Goal: Check status: Check status

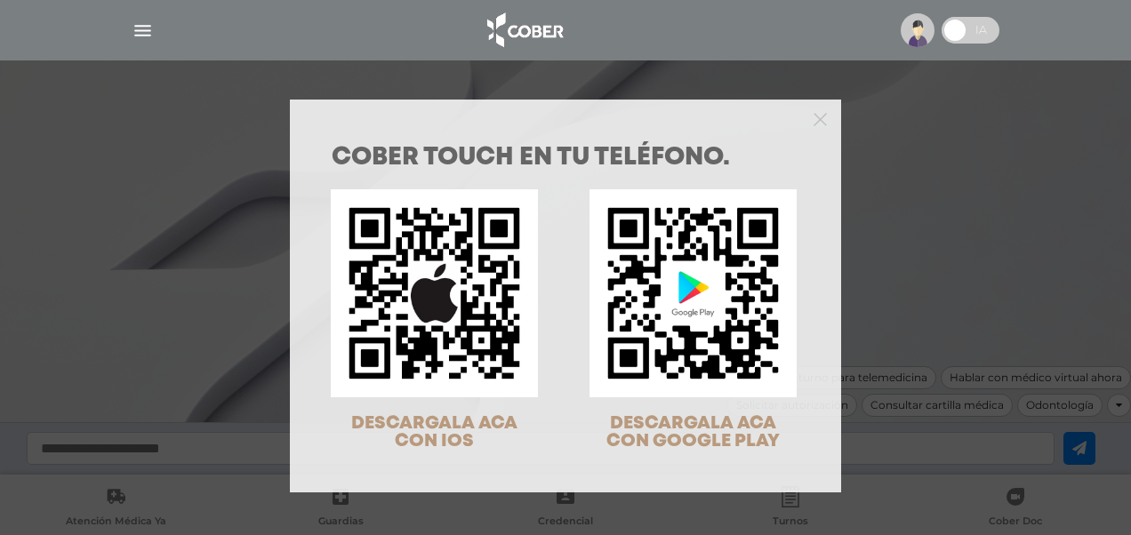
scroll to position [57, 0]
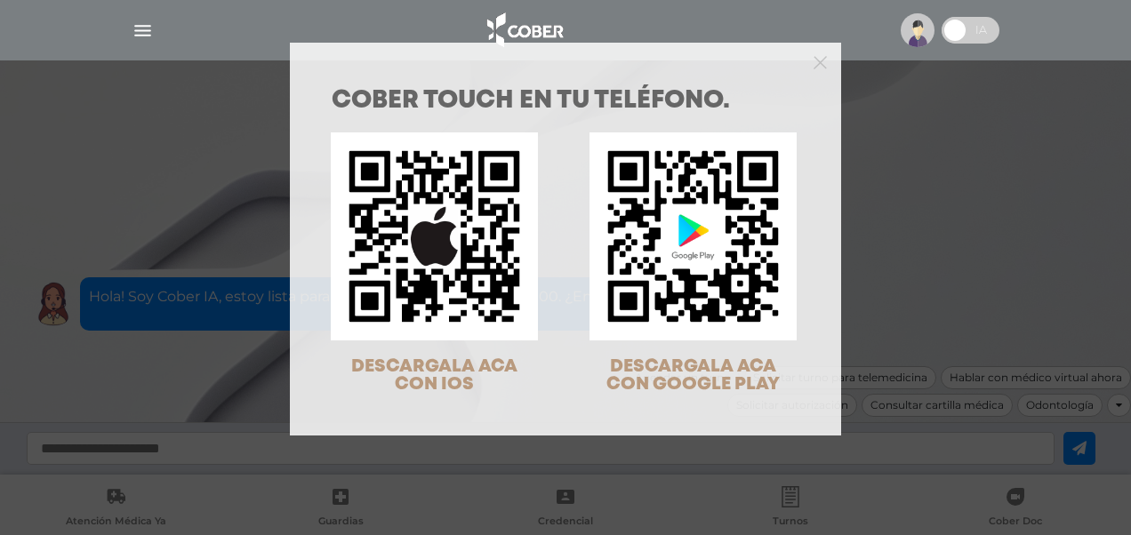
click at [806, 64] on div at bounding box center [565, 61] width 551 height 36
click at [814, 68] on icon "Close" at bounding box center [820, 62] width 13 height 13
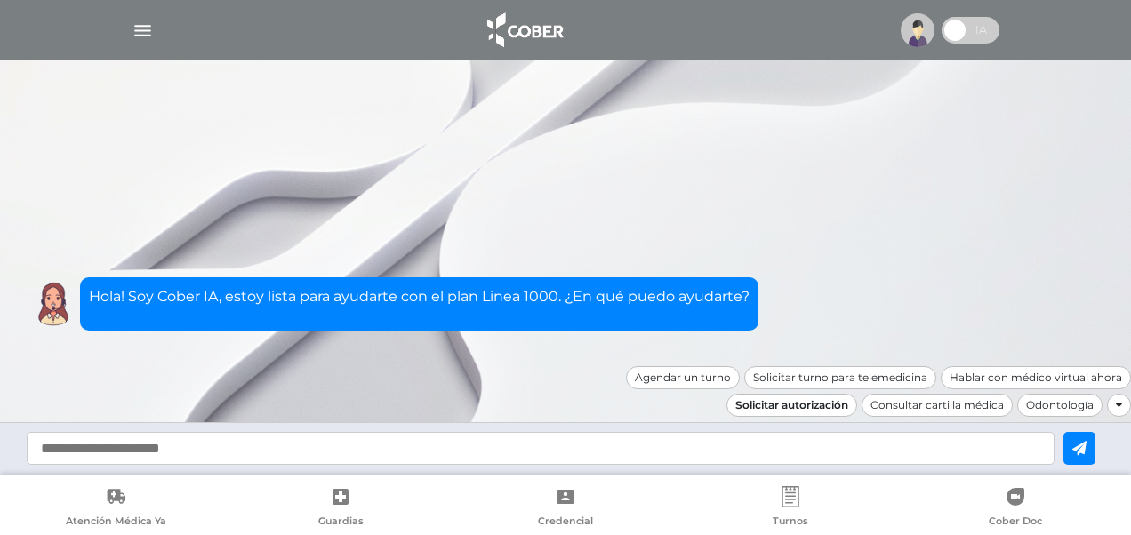
click at [797, 406] on div "Solicitar autorización" at bounding box center [792, 405] width 131 height 23
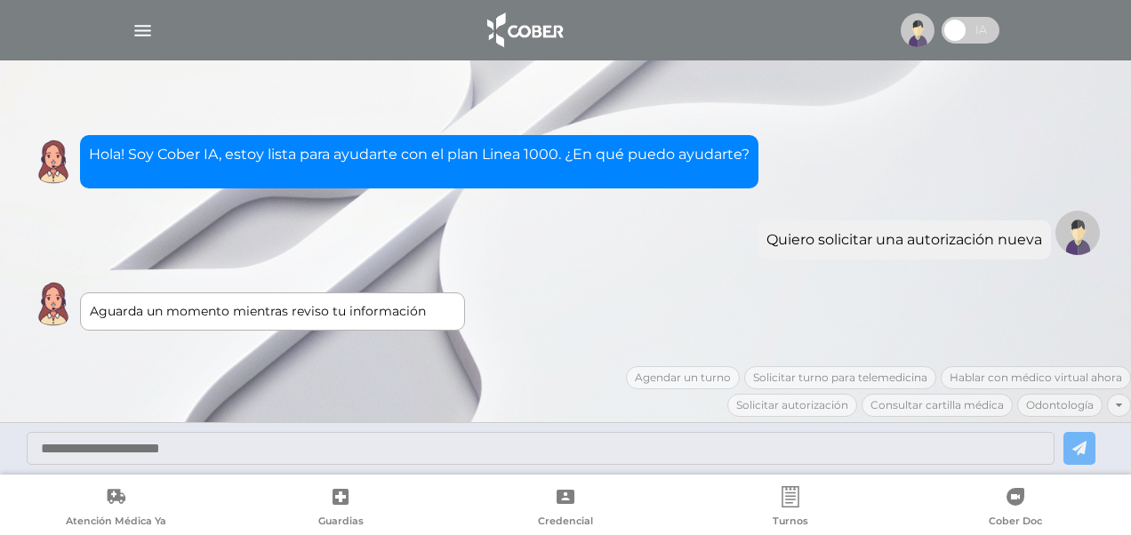
click at [133, 39] on img "button" at bounding box center [143, 31] width 22 height 22
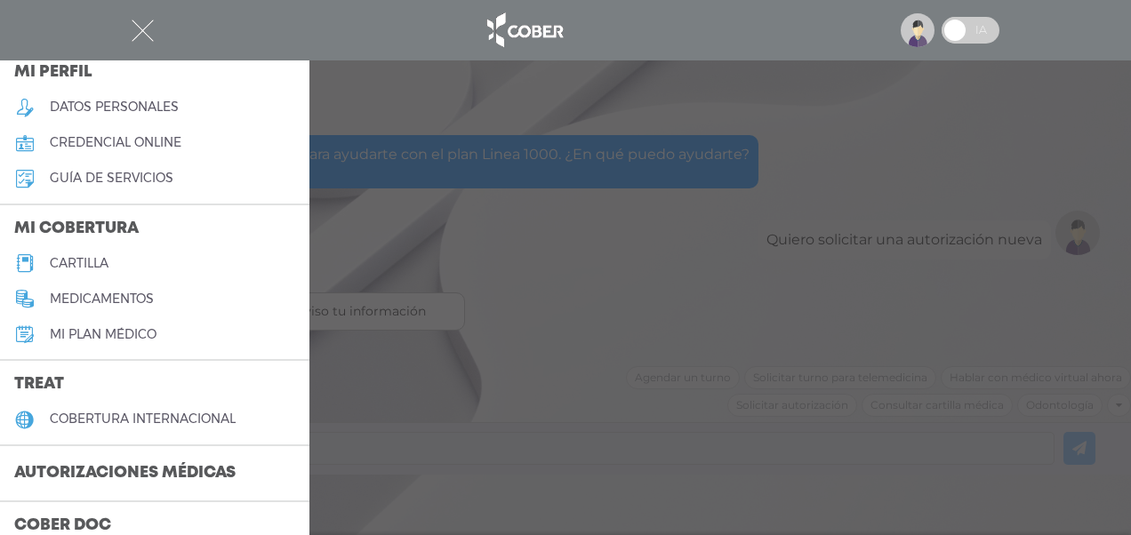
scroll to position [267, 0]
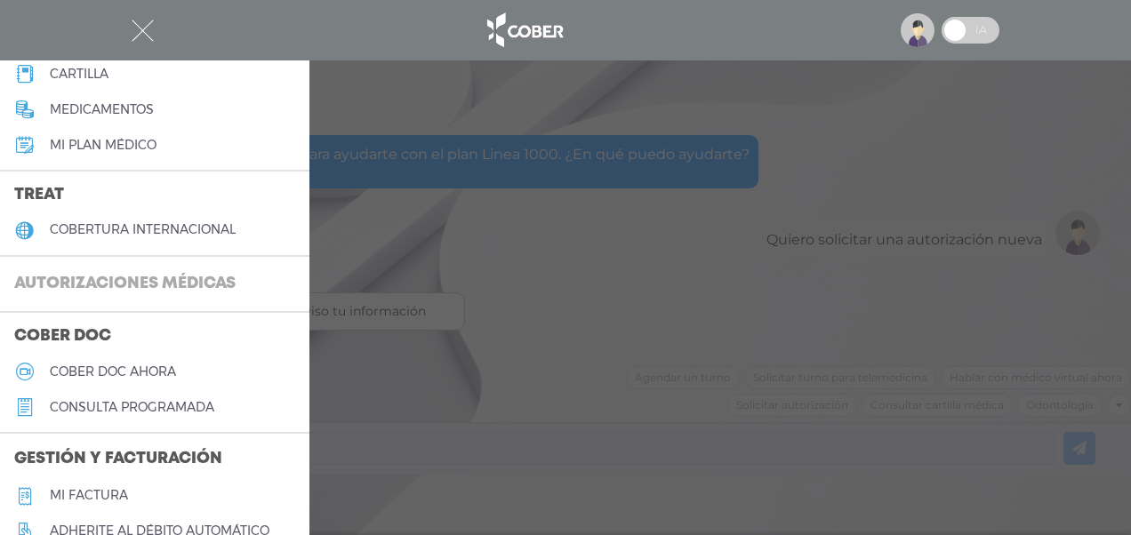
click at [106, 277] on h3 "Autorizaciones médicas" at bounding box center [125, 285] width 250 height 34
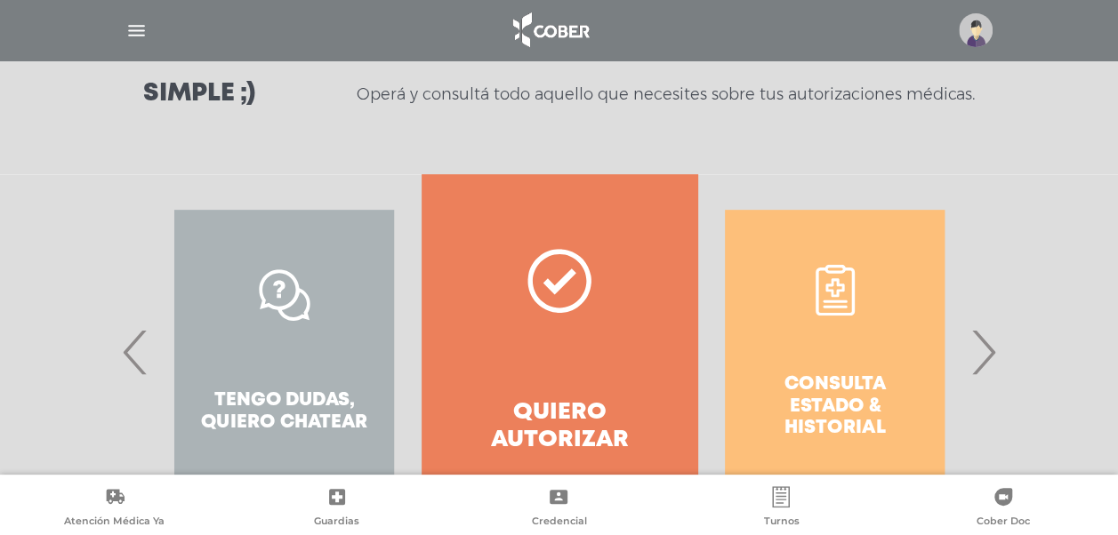
scroll to position [356, 0]
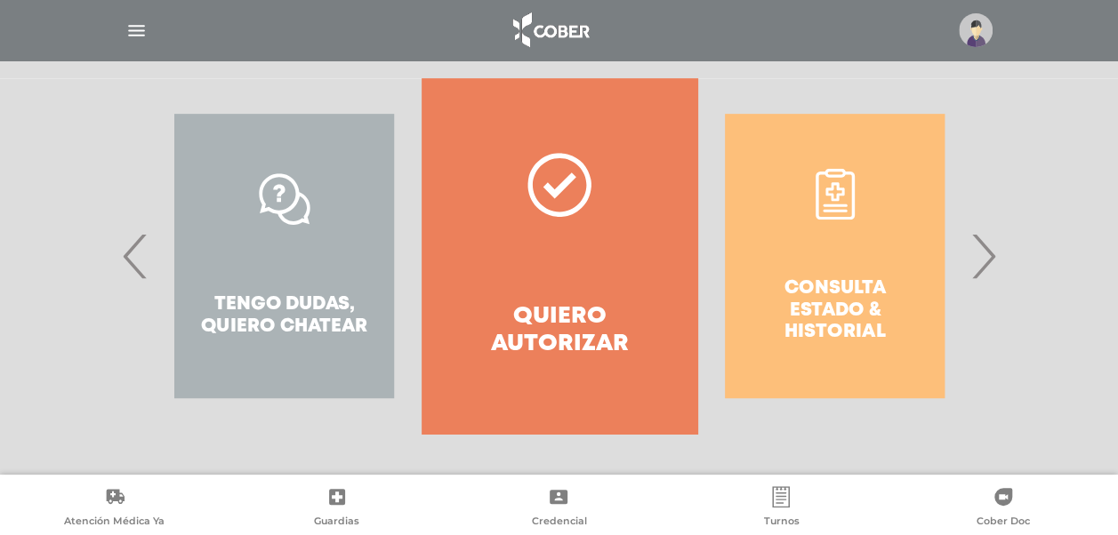
click at [839, 310] on div "Consulta estado & historial" at bounding box center [834, 256] width 275 height 356
click at [882, 305] on div "Consulta estado & historial" at bounding box center [834, 256] width 275 height 356
click at [841, 192] on div "Consulta estado & historial" at bounding box center [834, 256] width 275 height 356
click at [835, 222] on div "Consulta estado & historial" at bounding box center [834, 256] width 275 height 356
click at [954, 275] on div "Consulta estado & historial" at bounding box center [834, 256] width 275 height 356
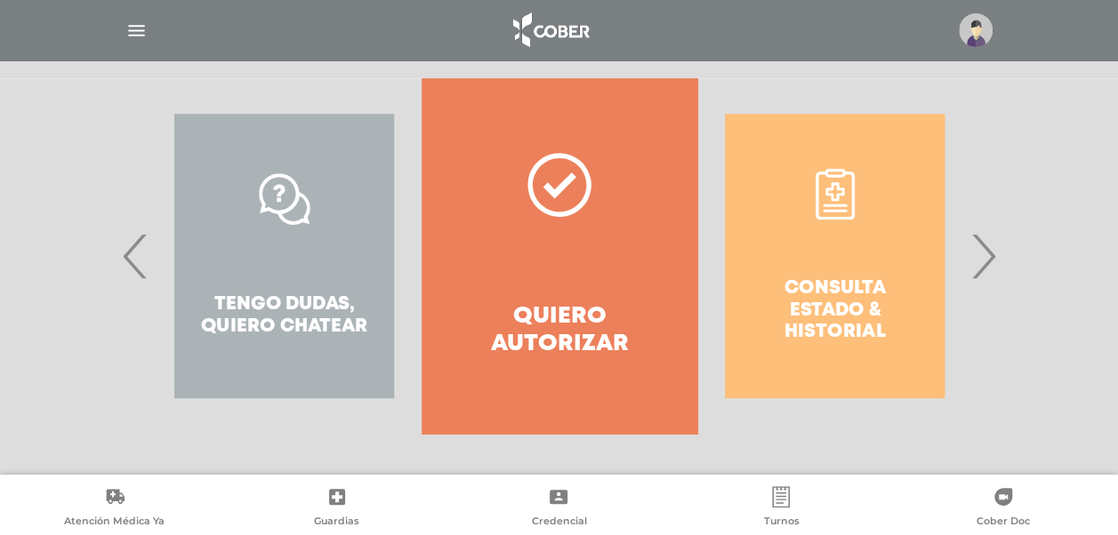
click at [868, 295] on div "Consulta estado & historial" at bounding box center [834, 256] width 275 height 356
click at [808, 349] on div "Consulta estado & historial" at bounding box center [834, 256] width 275 height 356
click at [831, 310] on div "Consulta estado & historial" at bounding box center [834, 256] width 275 height 356
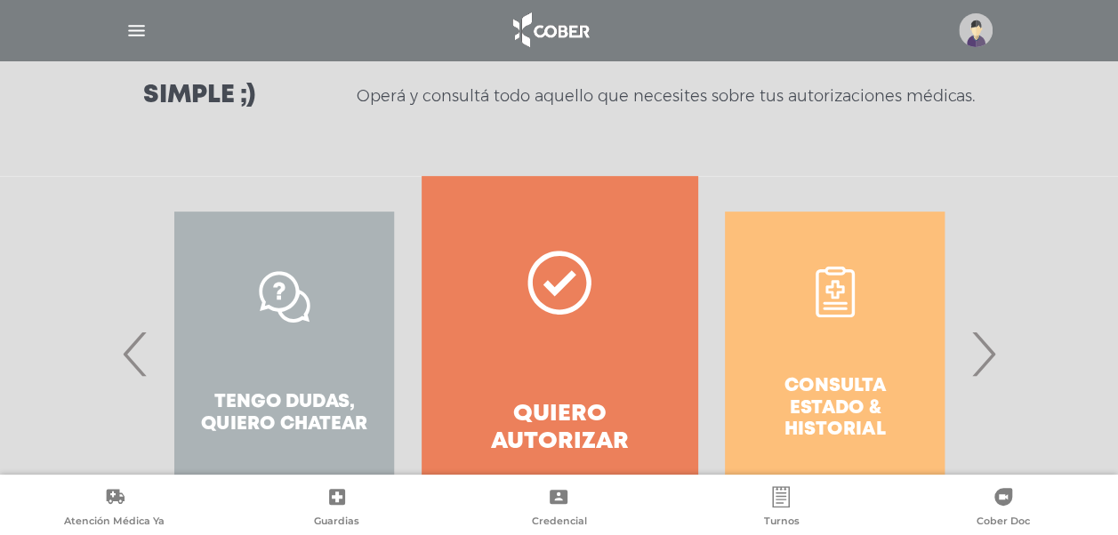
scroll to position [358, 0]
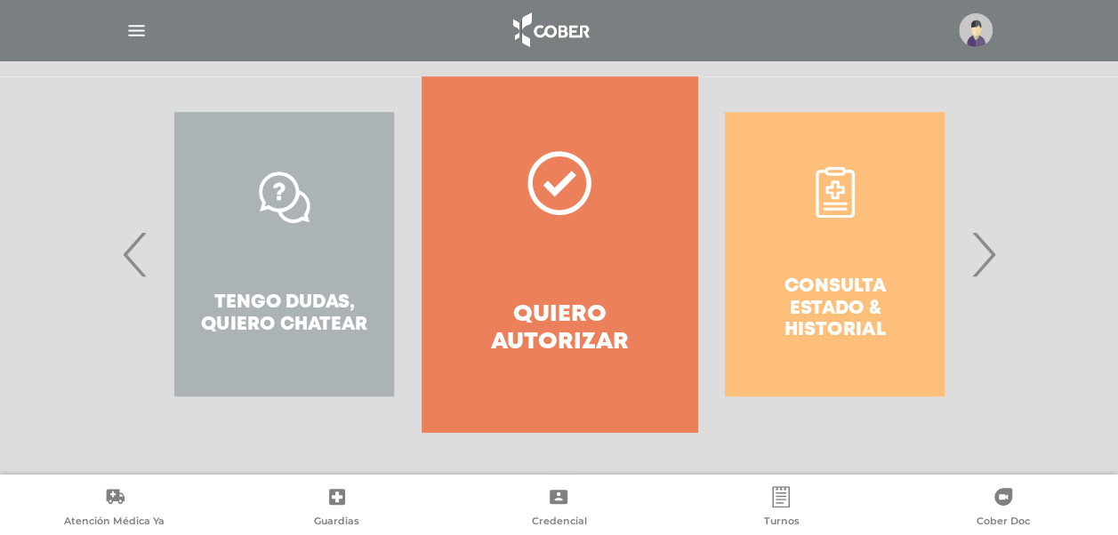
click at [784, 249] on div "Consulta estado & historial" at bounding box center [834, 254] width 275 height 356
drag, startPoint x: 817, startPoint y: 141, endPoint x: 824, endPoint y: 199, distance: 58.1
click at [820, 171] on div "Consulta estado & historial" at bounding box center [834, 254] width 275 height 356
click at [824, 200] on div "Consulta estado & historial" at bounding box center [834, 254] width 275 height 356
click at [984, 254] on span "›" at bounding box center [983, 254] width 35 height 96
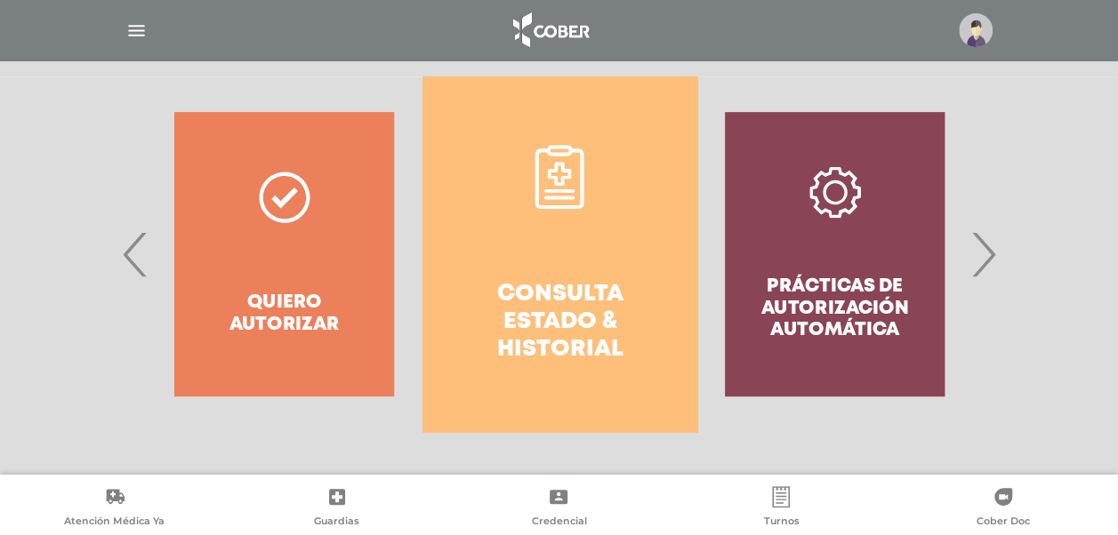
click at [575, 228] on link "Consulta estado & historial" at bounding box center [559, 254] width 275 height 356
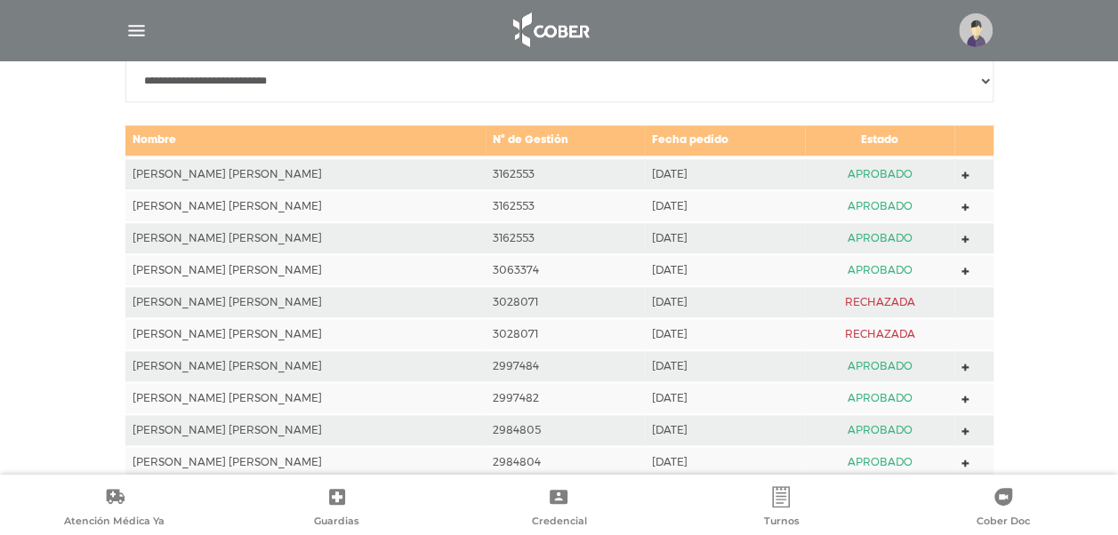
scroll to position [879, 0]
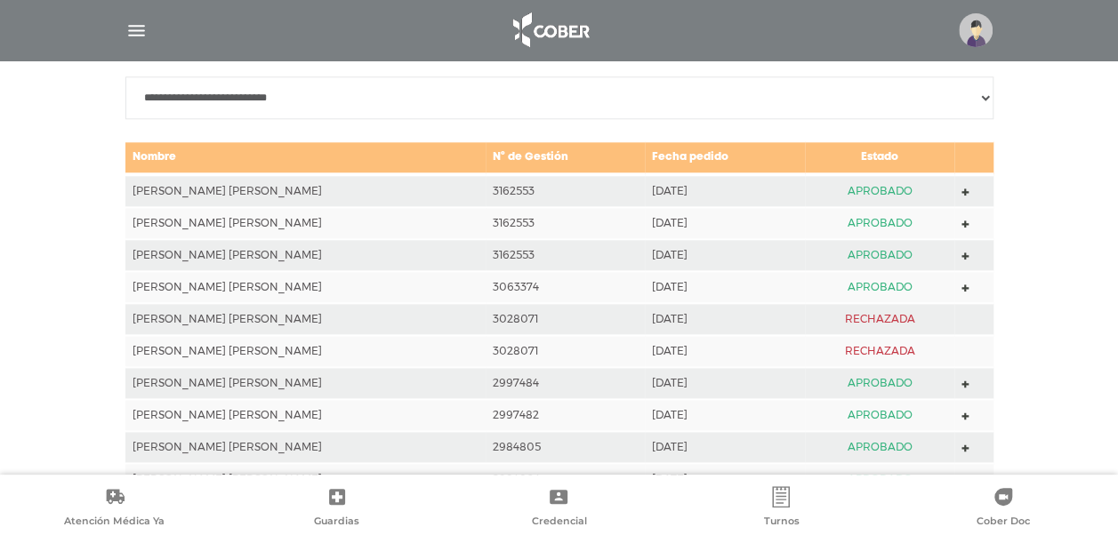
click at [957, 192] on td at bounding box center [973, 190] width 38 height 33
click at [961, 192] on polygon at bounding box center [965, 193] width 8 height 8
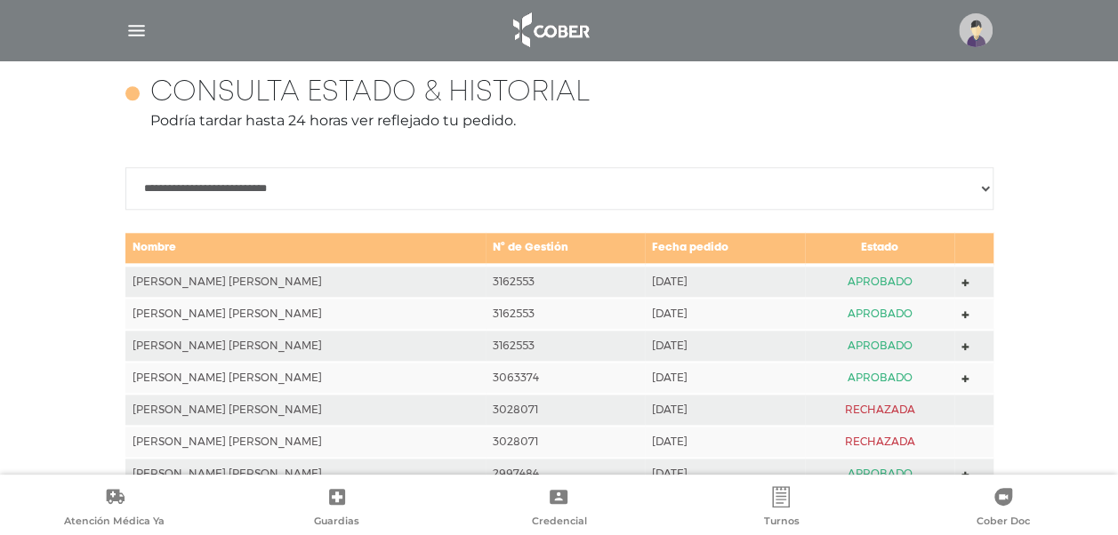
scroll to position [612, 0]
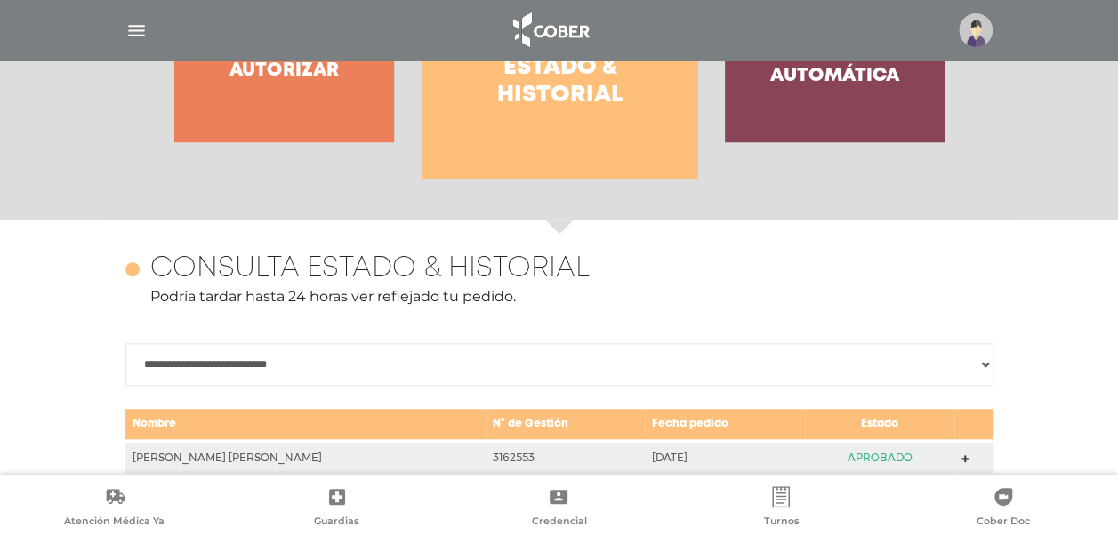
click at [459, 349] on select "**********" at bounding box center [559, 364] width 868 height 43
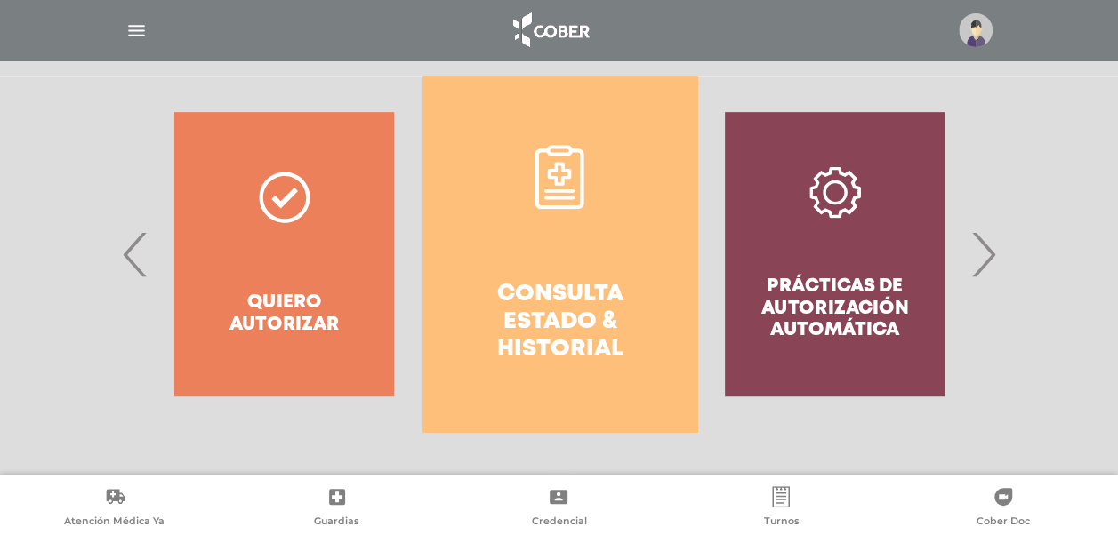
scroll to position [345, 0]
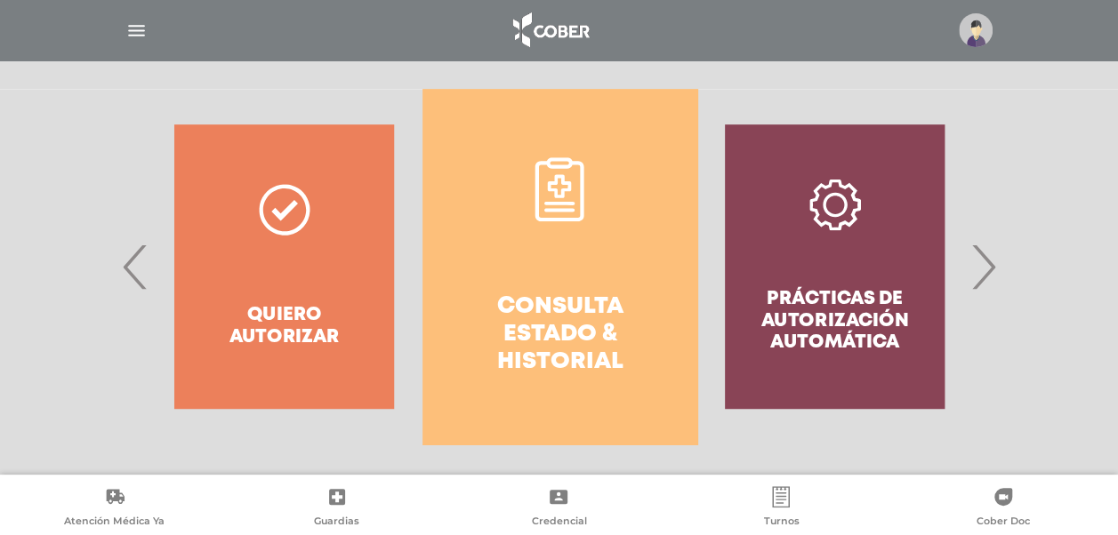
click at [985, 283] on span "›" at bounding box center [983, 267] width 35 height 96
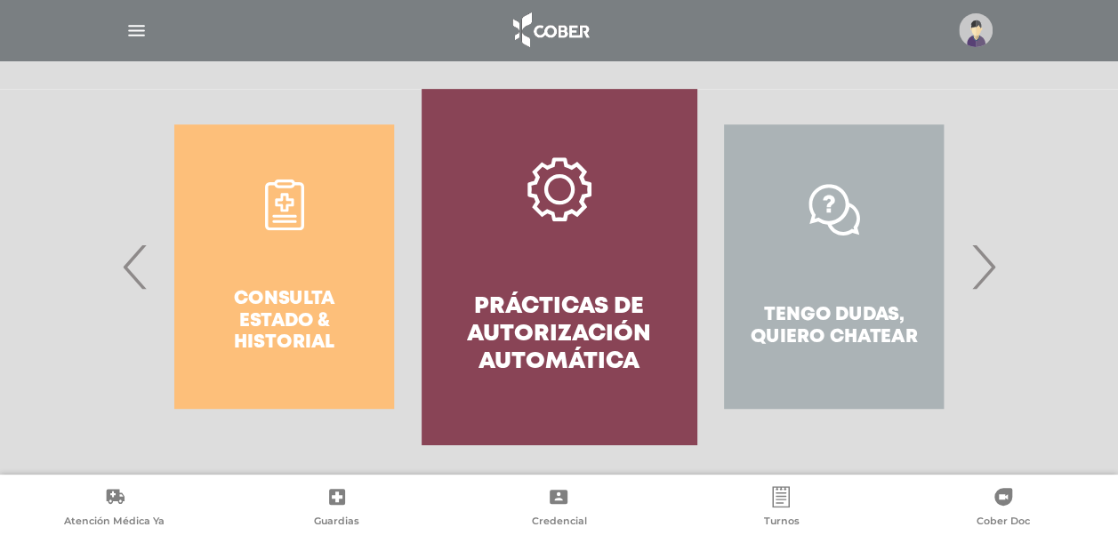
click at [985, 283] on span "›" at bounding box center [983, 267] width 35 height 96
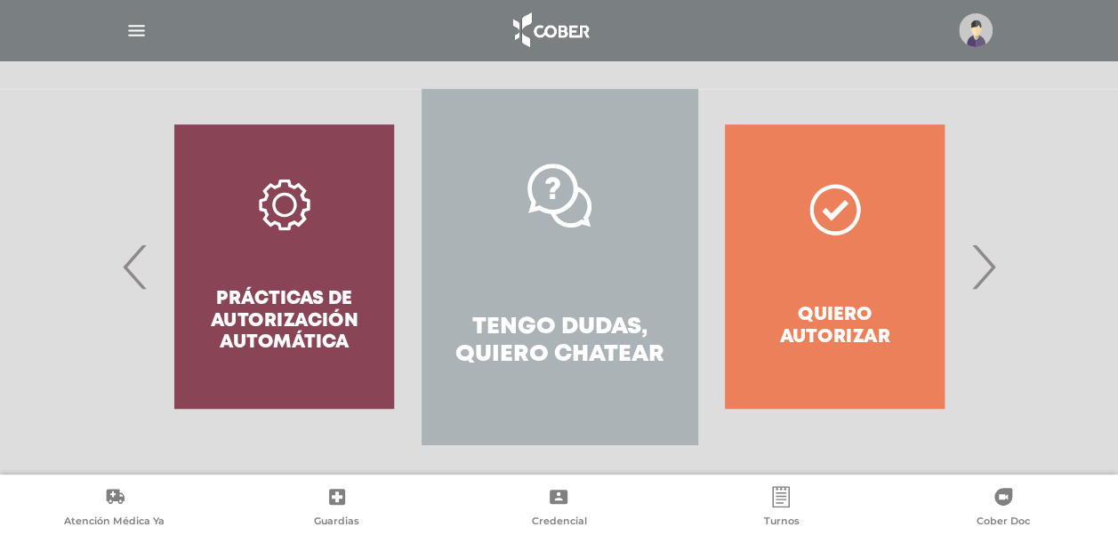
click at [848, 302] on div "Quiero autorizar" at bounding box center [834, 267] width 275 height 356
click at [820, 218] on div "Quiero autorizar" at bounding box center [834, 267] width 275 height 356
click at [972, 33] on img at bounding box center [976, 30] width 34 height 34
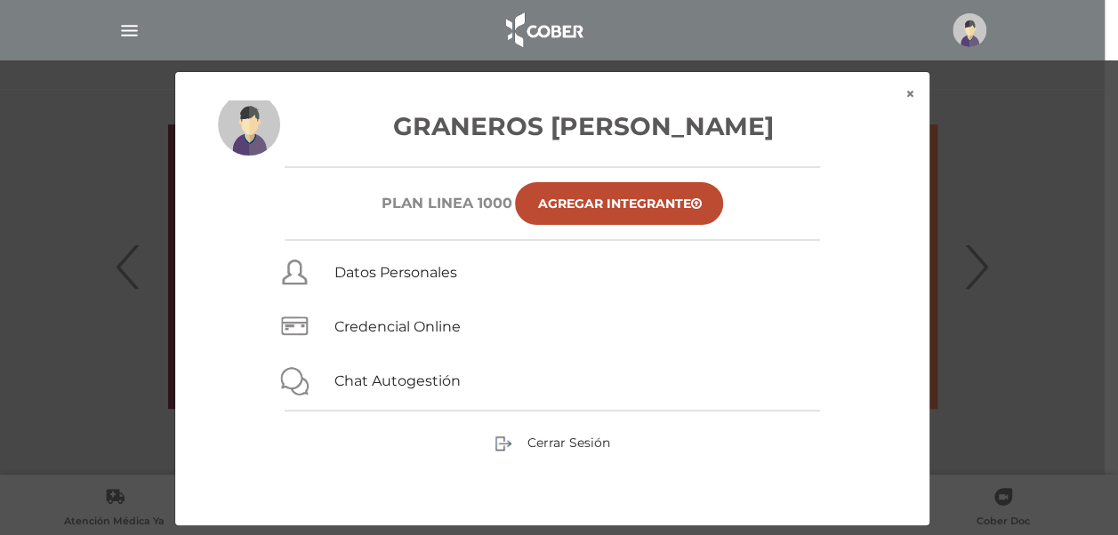
scroll to position [9, 0]
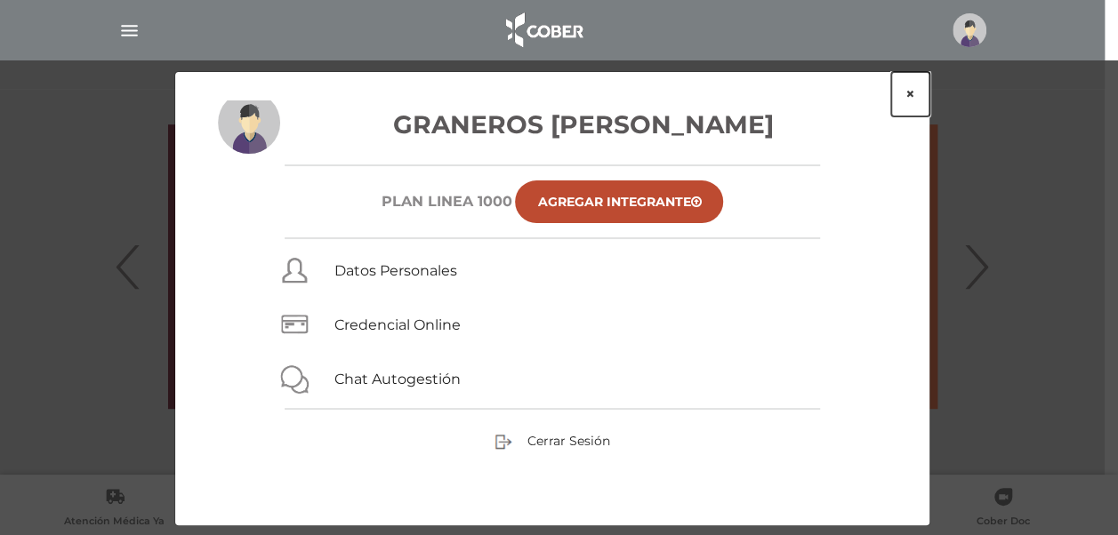
click at [904, 90] on button "×" at bounding box center [910, 94] width 38 height 44
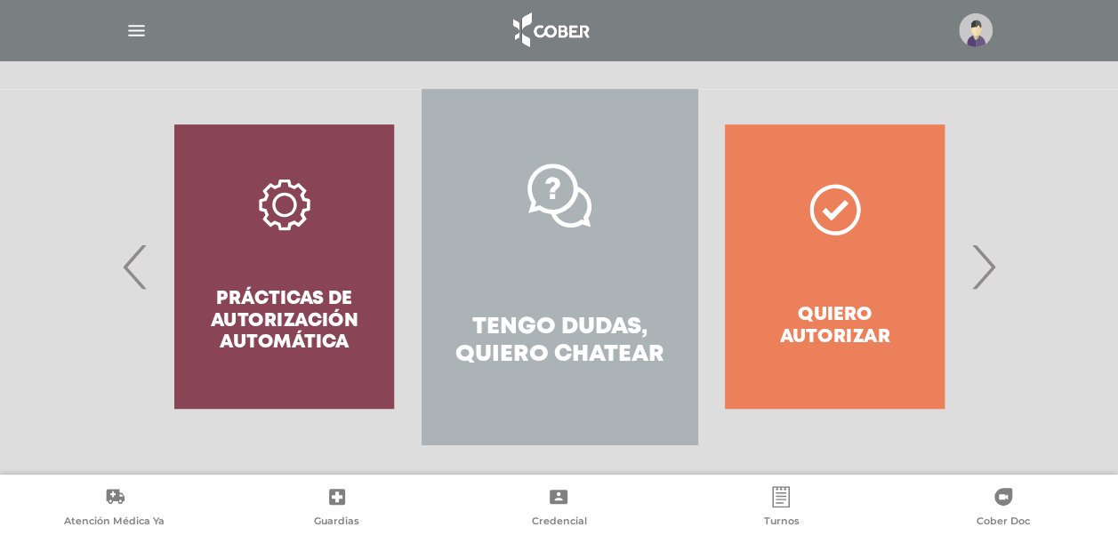
click at [527, 248] on link "Tengo dudas, quiero chatear" at bounding box center [559, 267] width 275 height 356
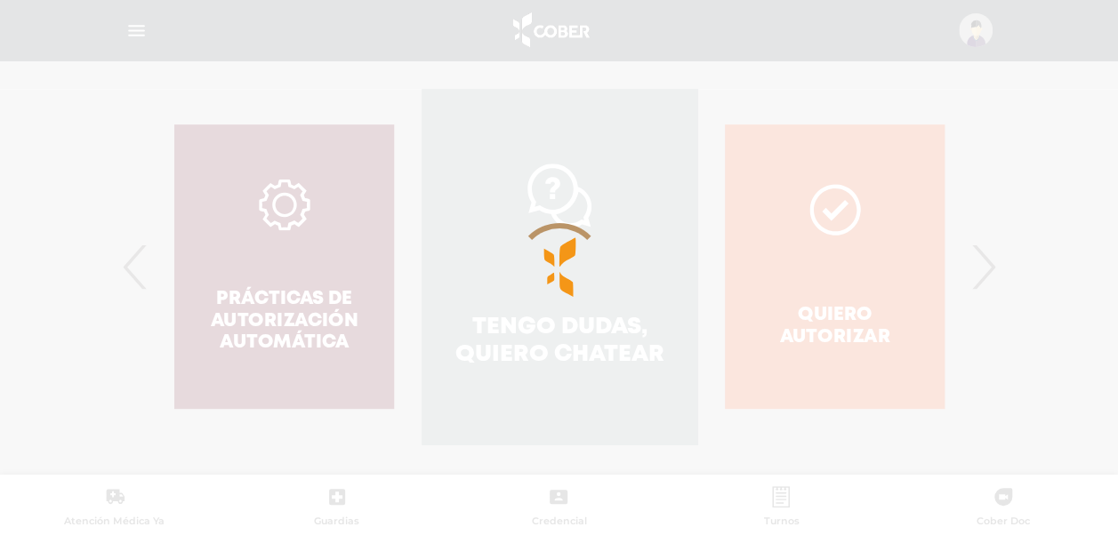
scroll to position [474, 0]
